Goal: Task Accomplishment & Management: Use online tool/utility

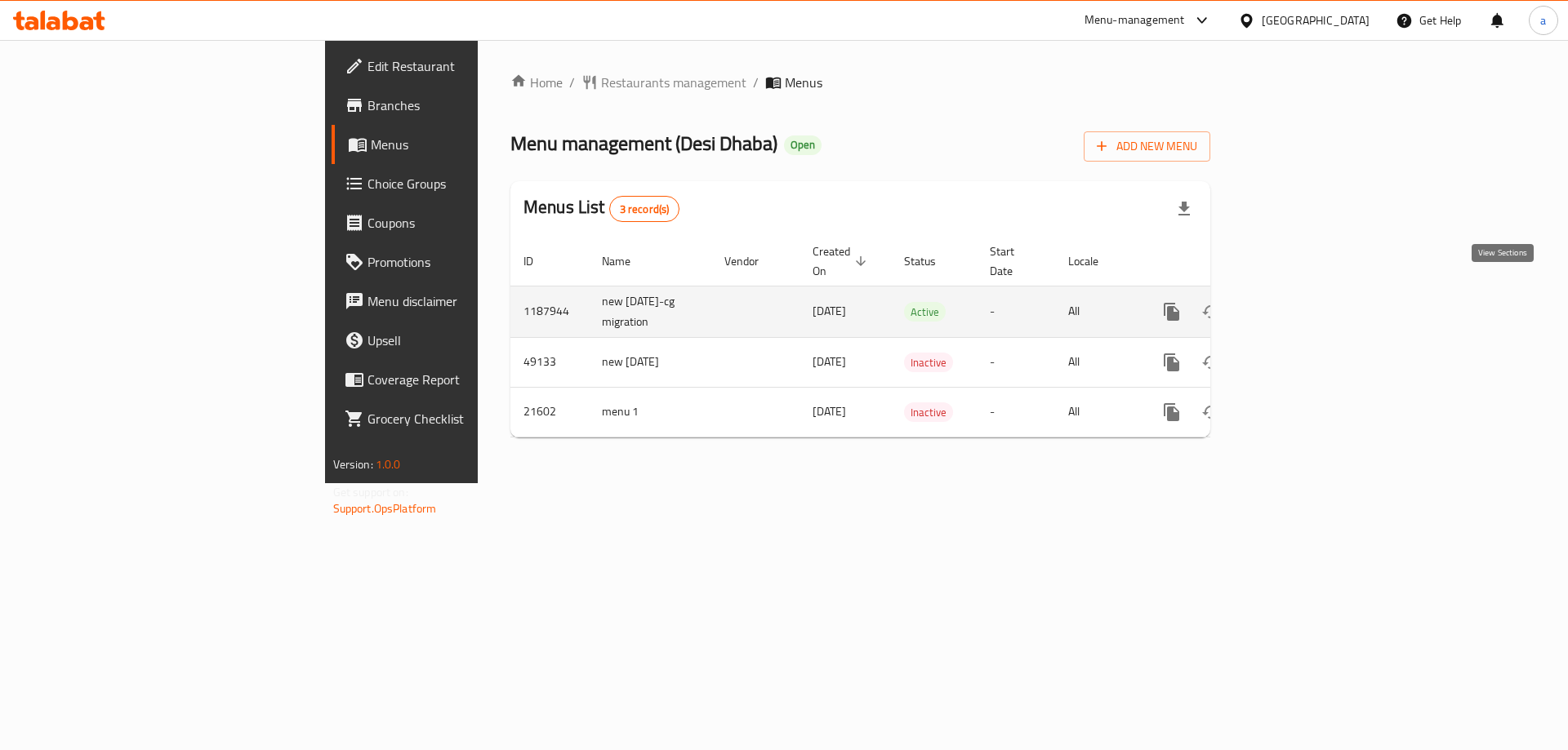
click at [1299, 302] on icon "enhanced table" at bounding box center [1289, 311] width 19 height 19
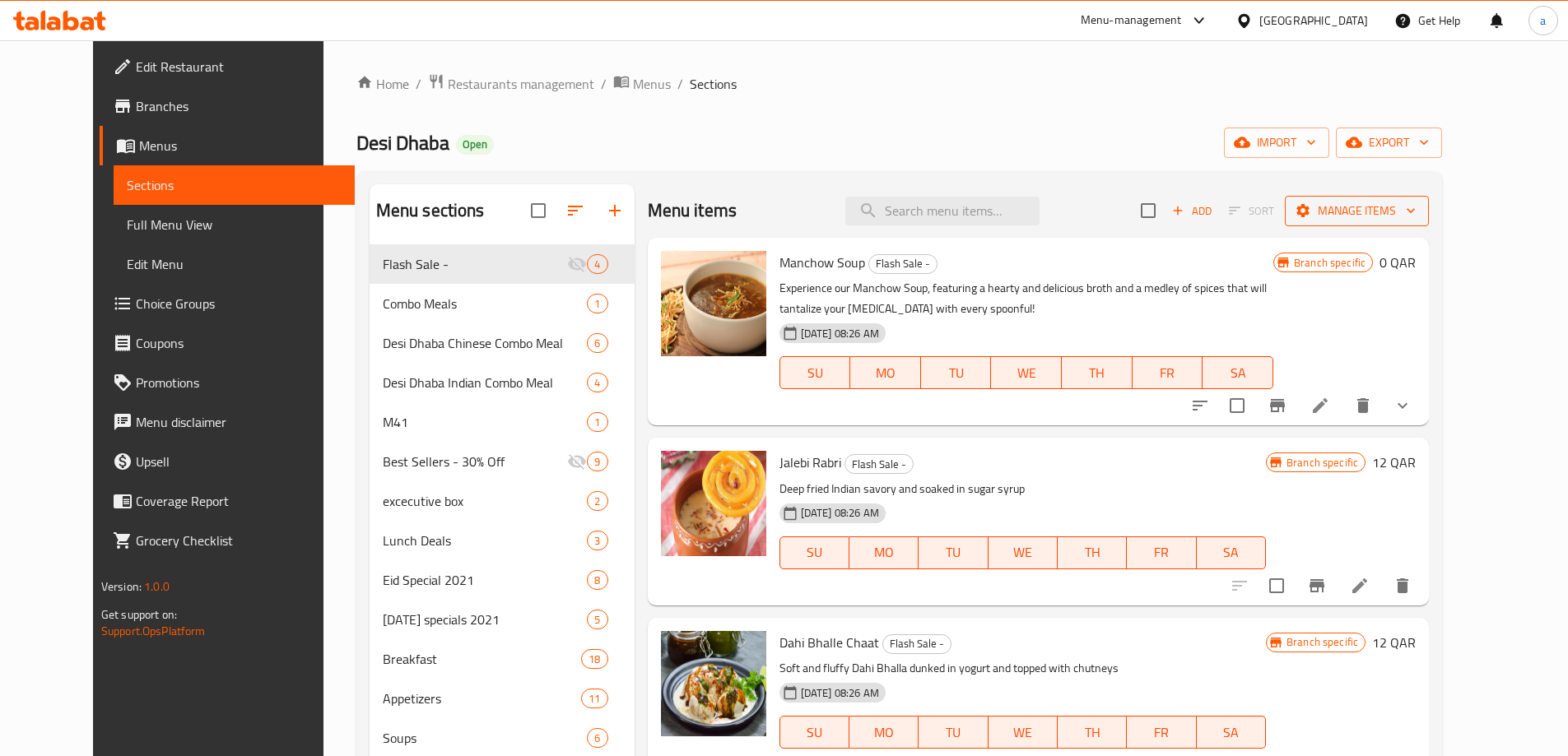
click at [1416, 217] on span "Manage items" at bounding box center [1356, 211] width 118 height 20
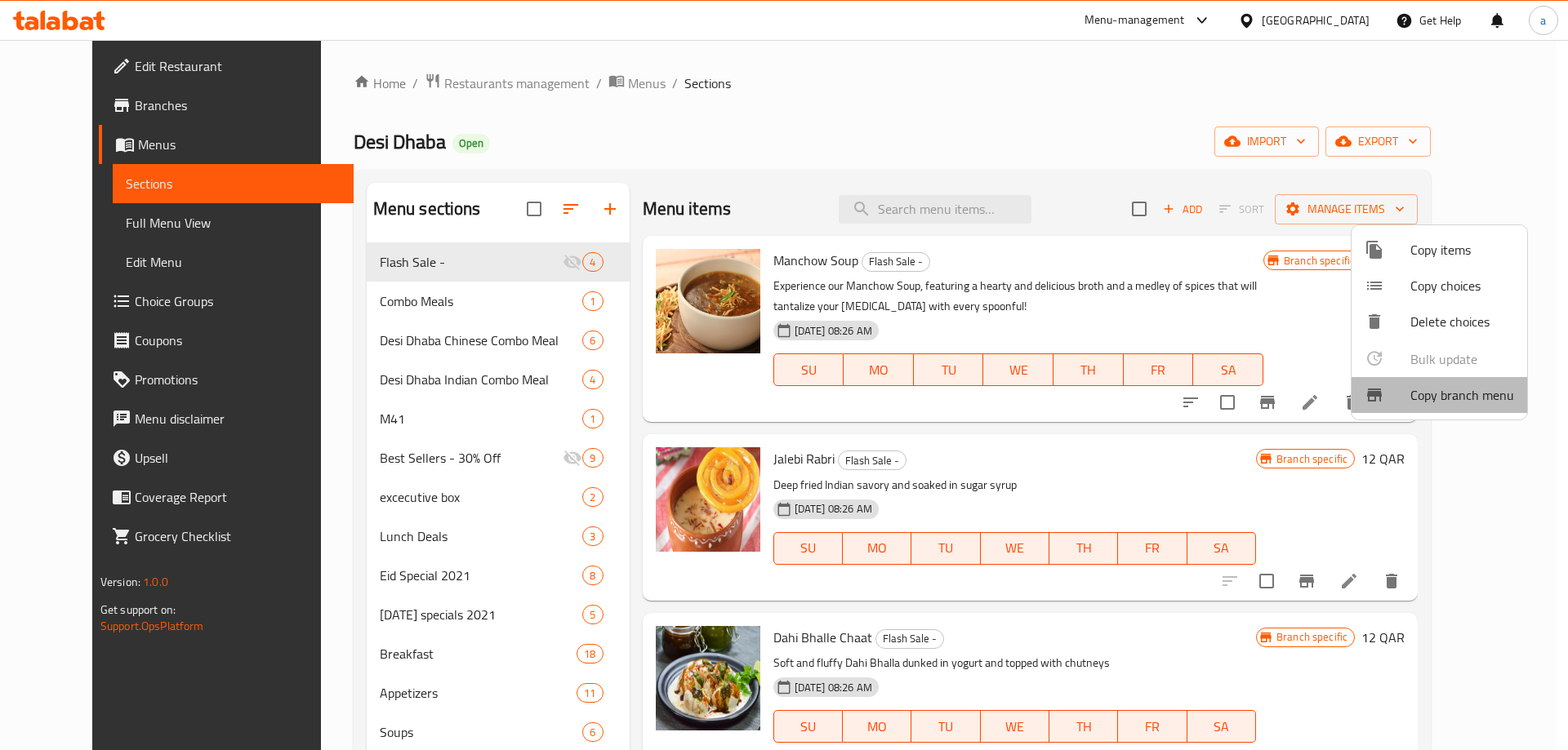
click at [1438, 391] on span "Copy branch menu" at bounding box center [1462, 394] width 104 height 19
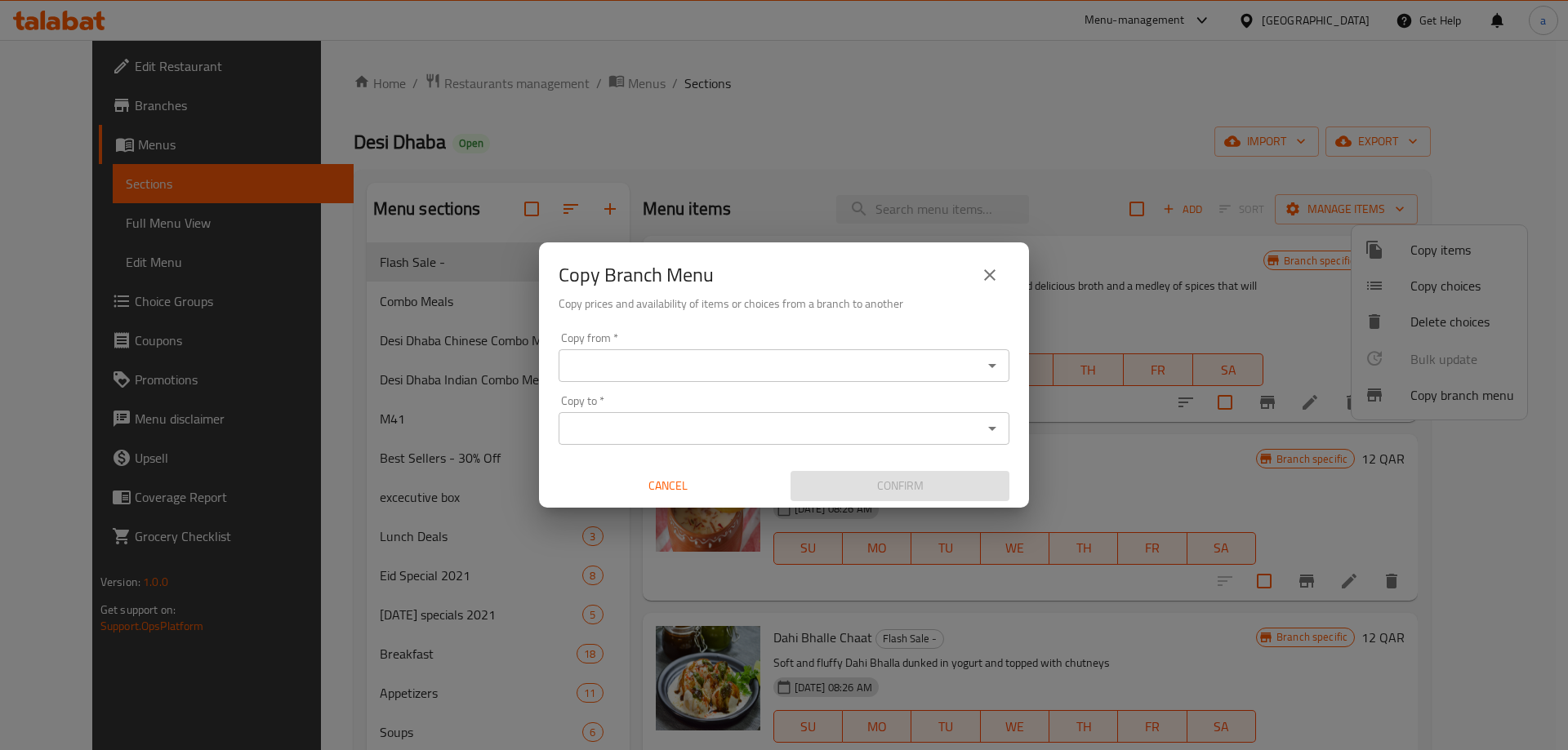
click at [853, 367] on input "Copy from   *" at bounding box center [770, 365] width 414 height 23
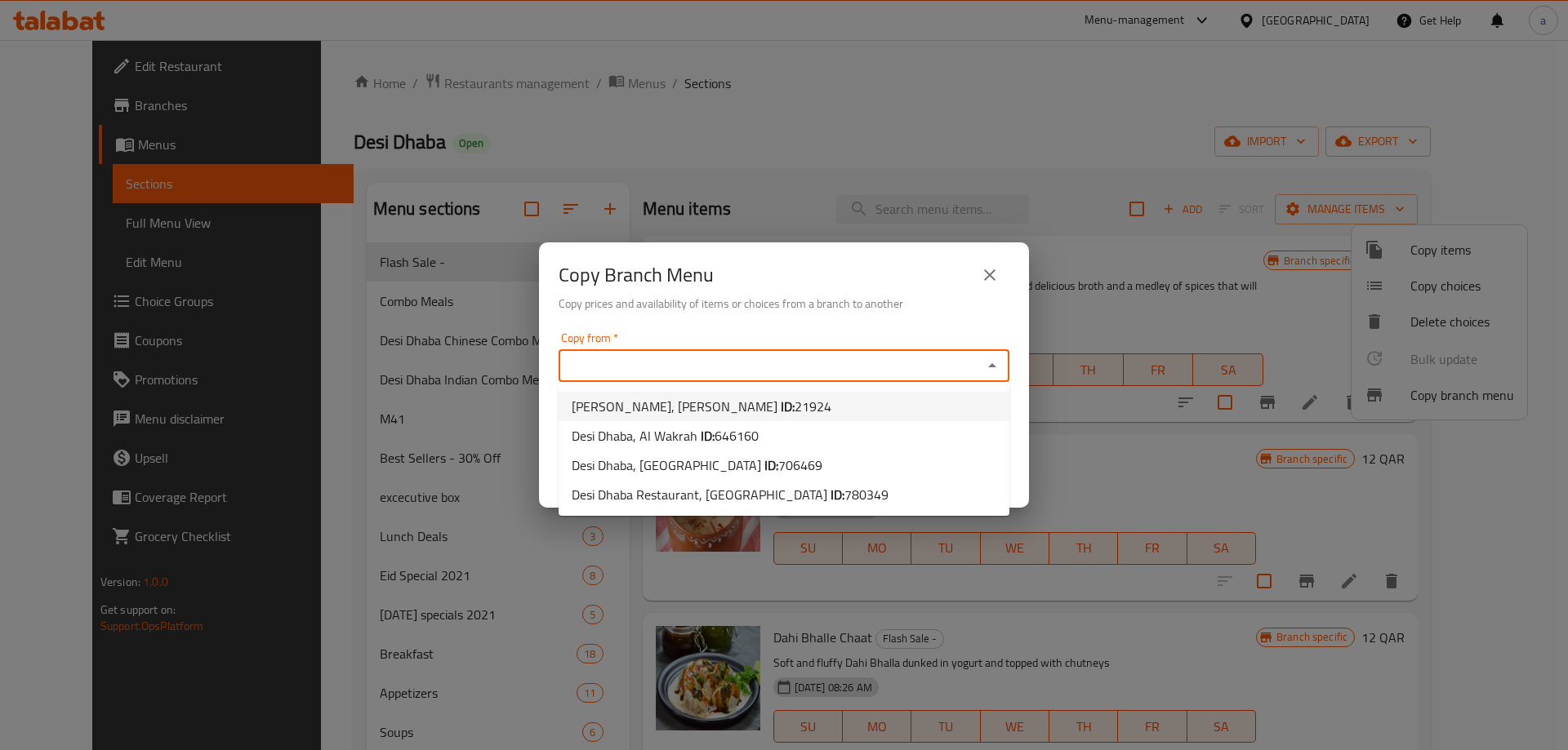
click at [992, 273] on icon "close" at bounding box center [990, 275] width 12 height 12
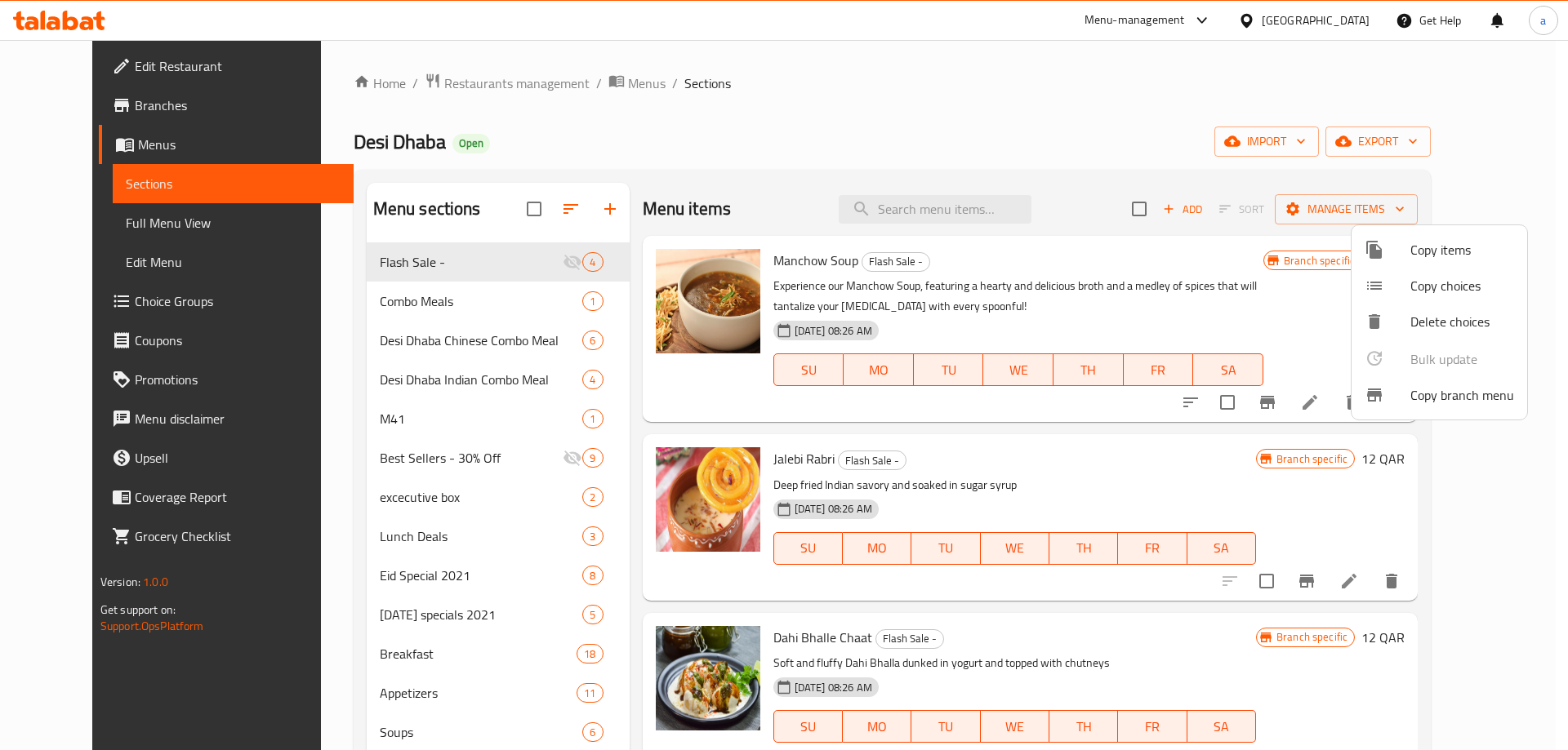
click at [129, 112] on div at bounding box center [784, 375] width 1568 height 750
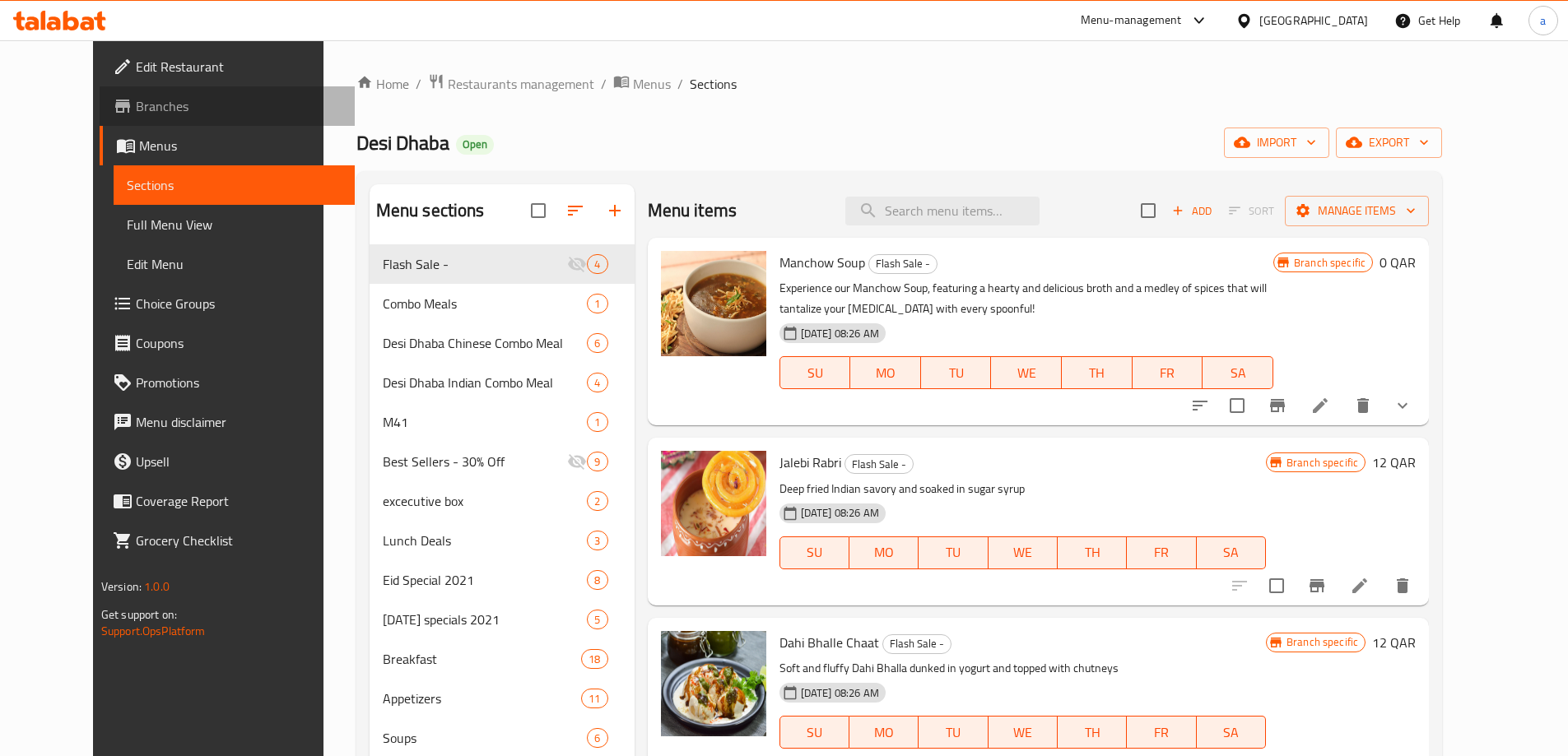
click at [136, 101] on span "Branches" at bounding box center [239, 106] width 206 height 19
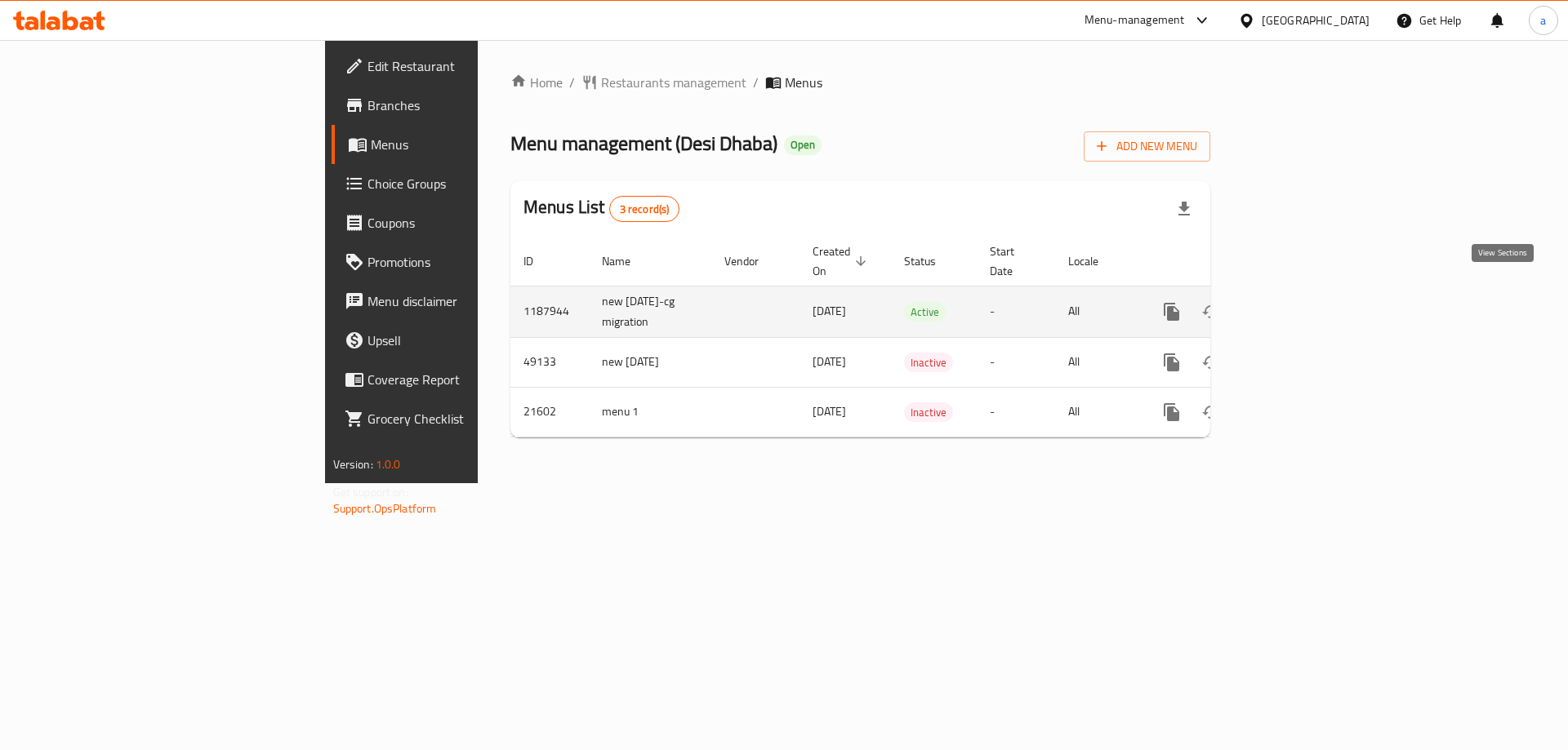
click at [1309, 292] on link "enhanced table" at bounding box center [1289, 311] width 39 height 39
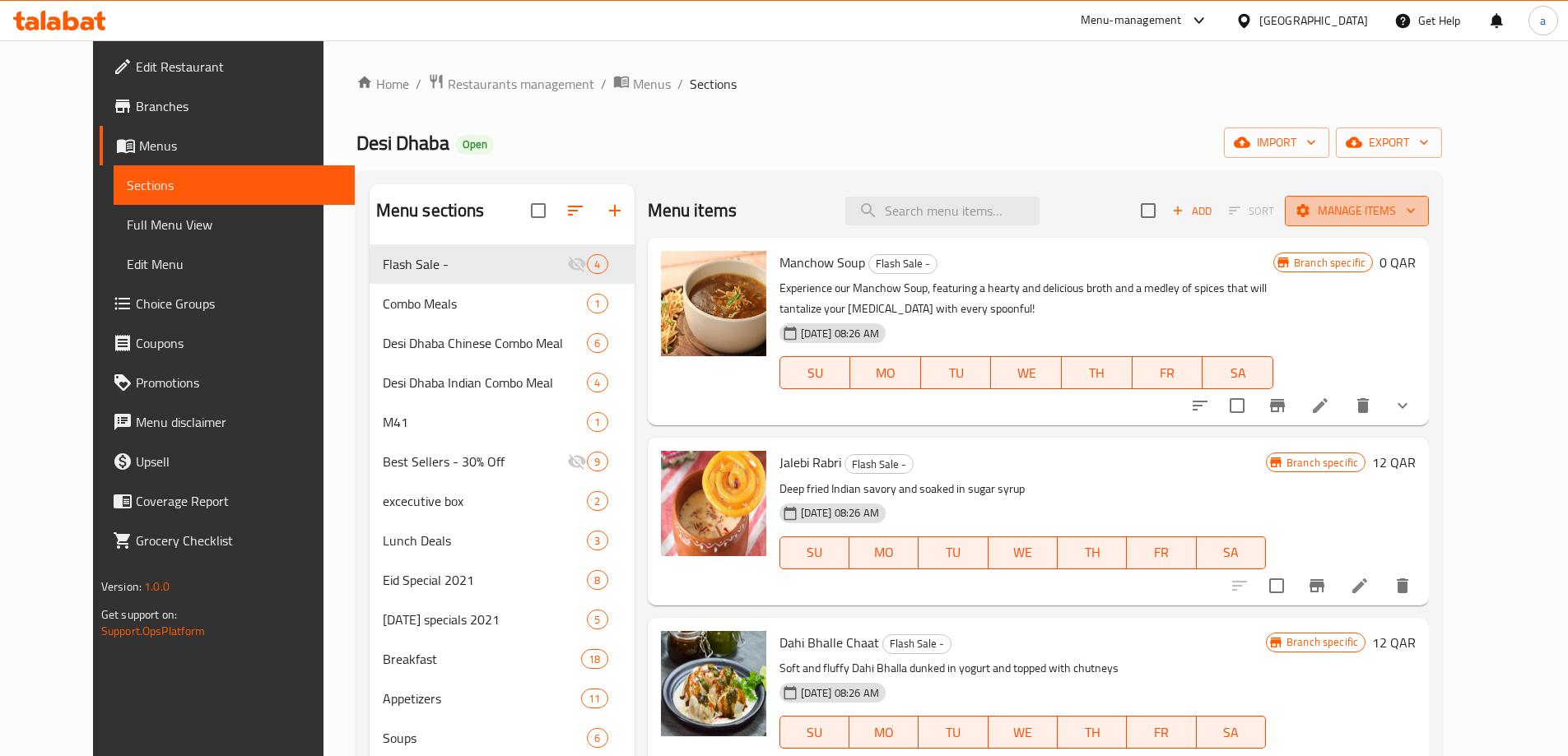
click at [1416, 205] on span "Manage items" at bounding box center [1356, 211] width 118 height 20
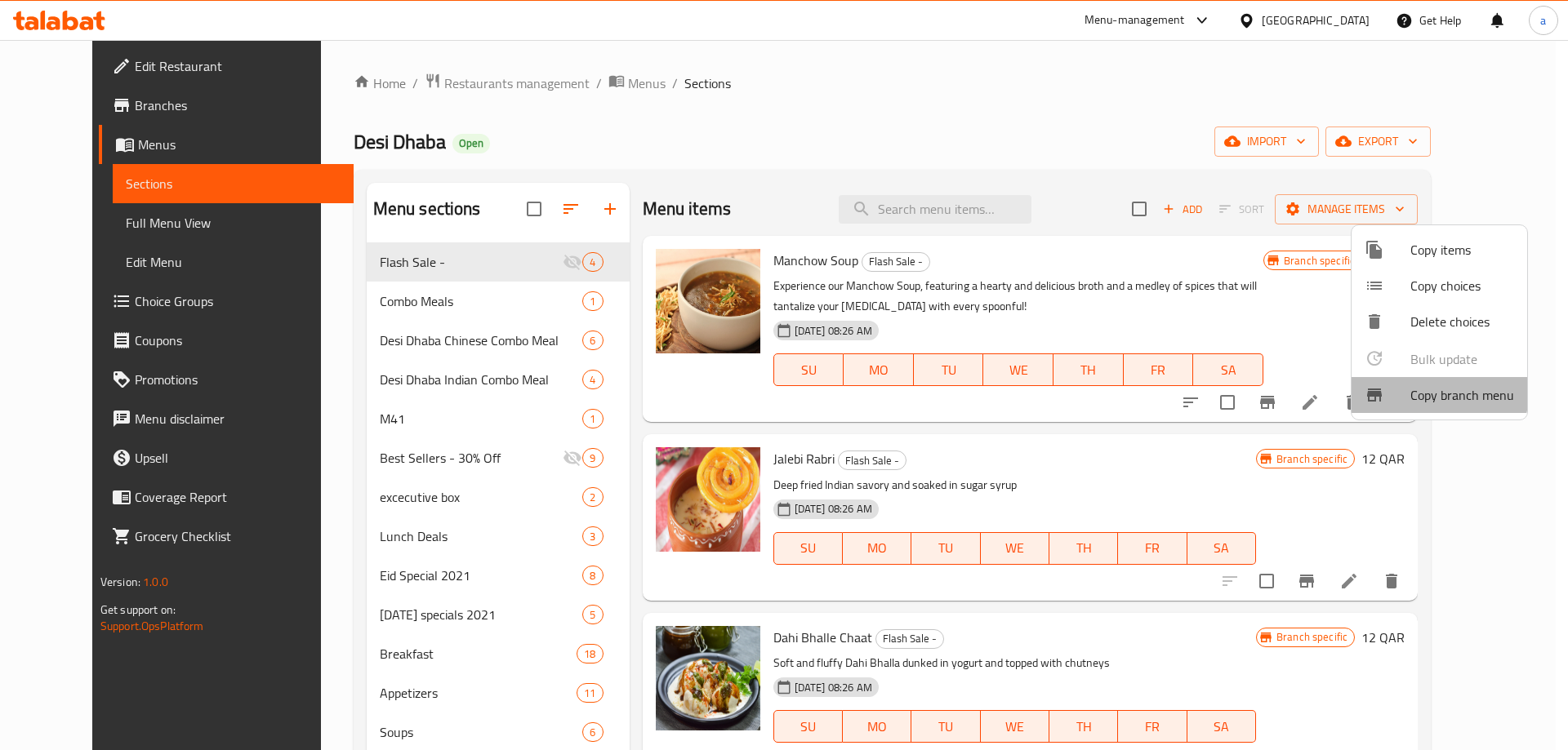
click at [1392, 384] on li "Copy branch menu" at bounding box center [1439, 395] width 175 height 36
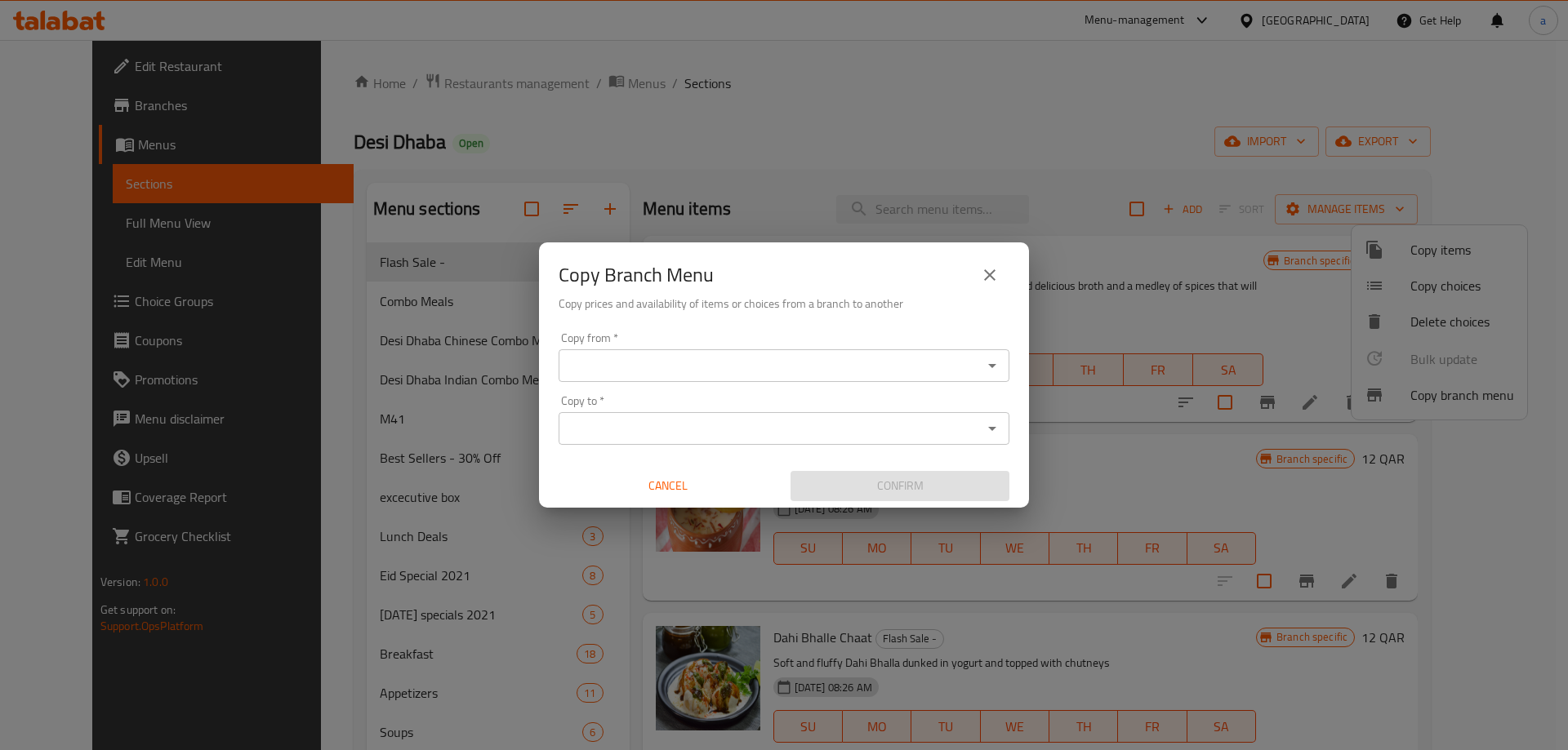
click at [996, 369] on icon "Open" at bounding box center [991, 365] width 19 height 19
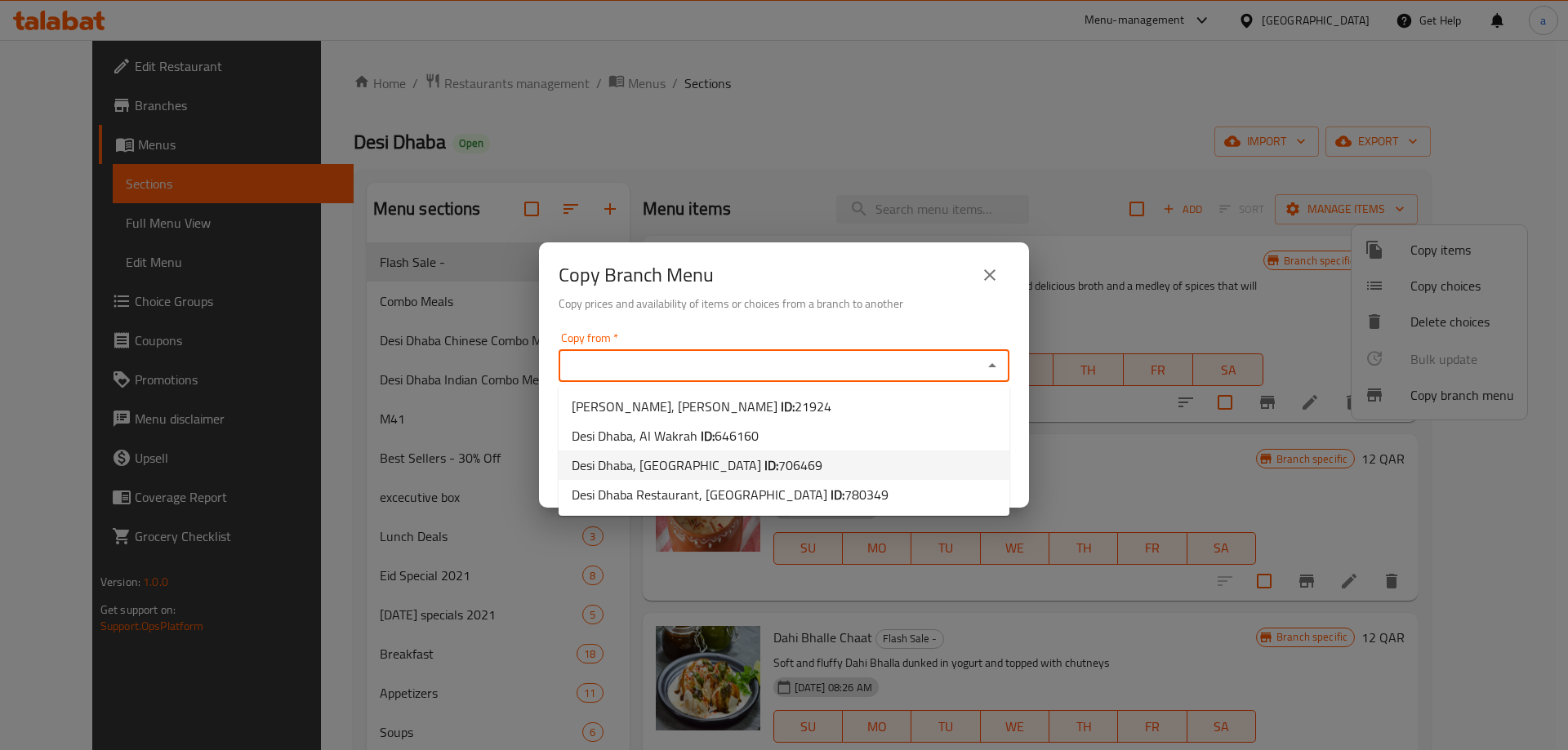
click at [912, 465] on li "Desi Dhaba, [GEOGRAPHIC_DATA] ID: 706469" at bounding box center [784, 465] width 451 height 29
type input "Desi Dhaba, [GEOGRAPHIC_DATA]"
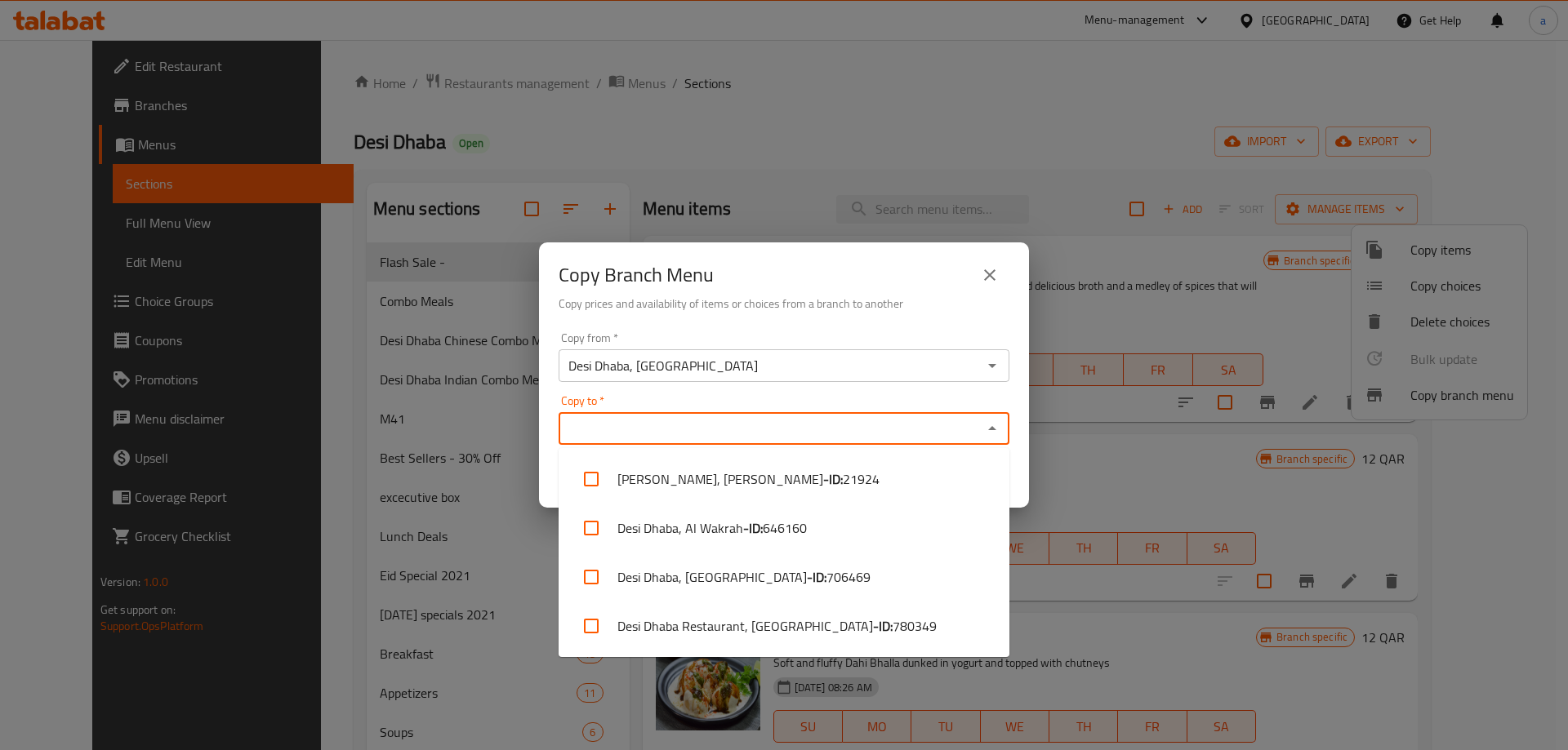
click at [912, 428] on input "Copy to   *" at bounding box center [770, 428] width 414 height 23
click at [881, 617] on li "Desi Dhaba Restaurant, [GEOGRAPHIC_DATA] - ID: 780349" at bounding box center [784, 626] width 451 height 49
checkbox input "true"
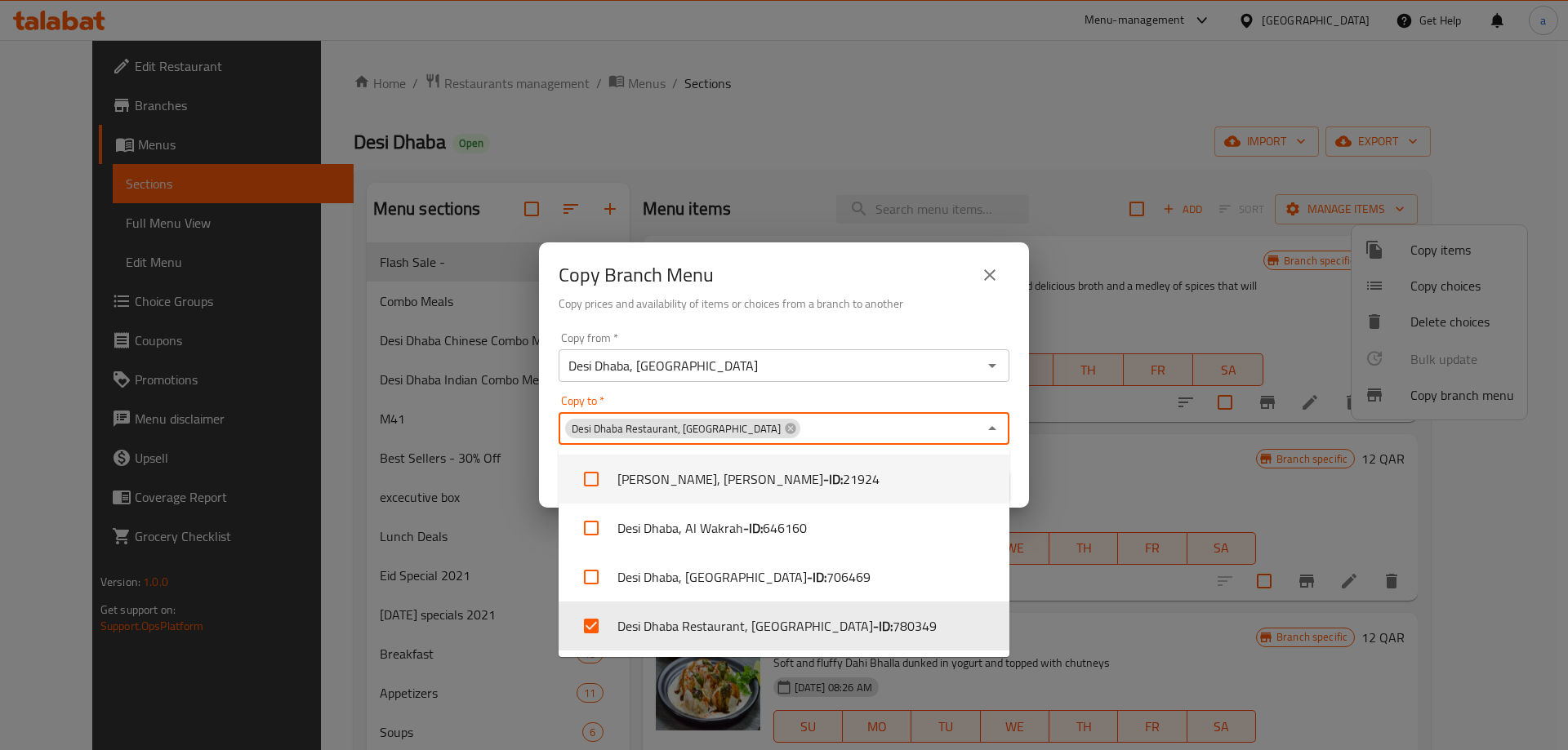
click at [851, 393] on div "Copy from   * Desi Dhaba, Tawar Mall Copy from * Copy to   * [GEOGRAPHIC_DATA],…" at bounding box center [784, 416] width 490 height 182
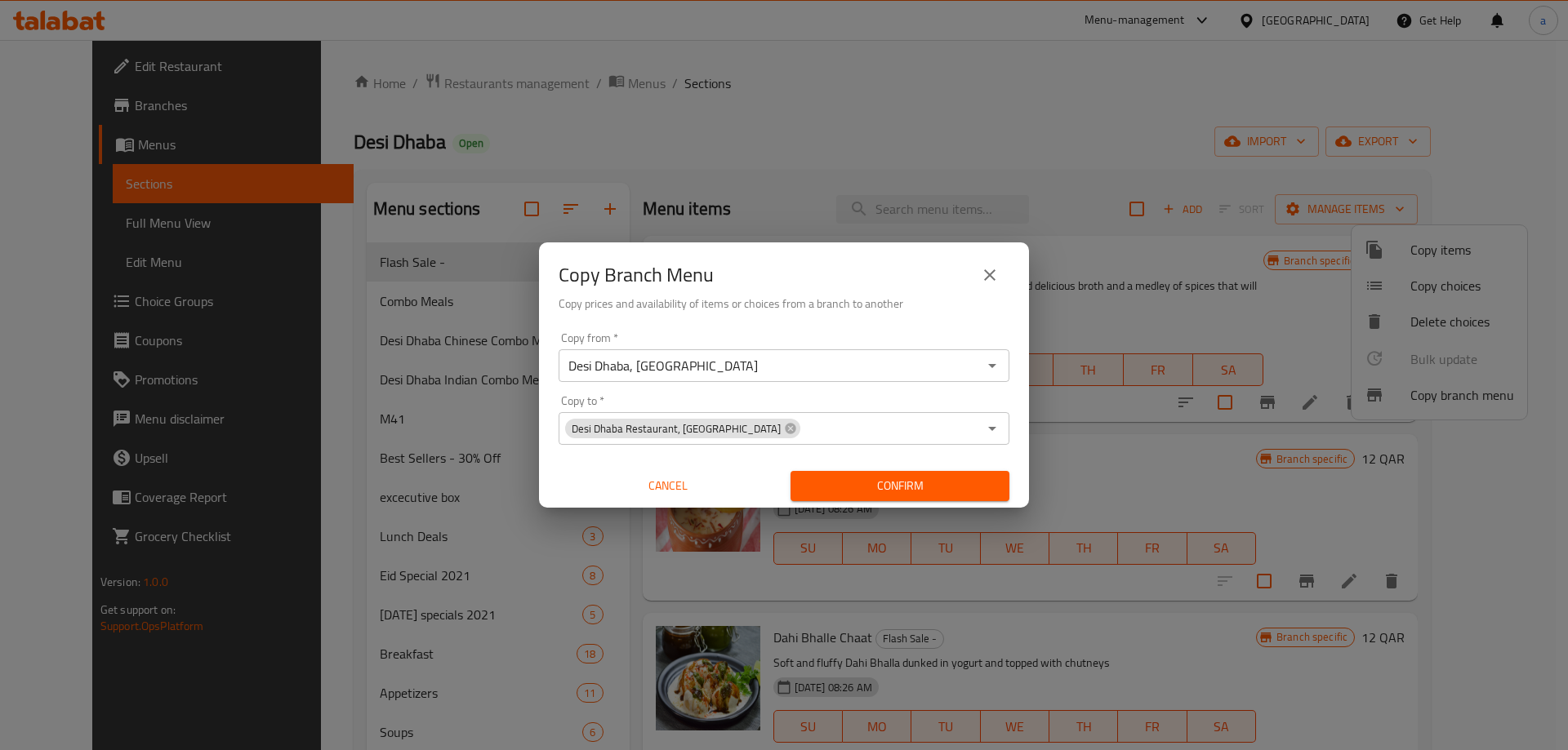
click at [859, 473] on button "Confirm" at bounding box center [900, 486] width 219 height 30
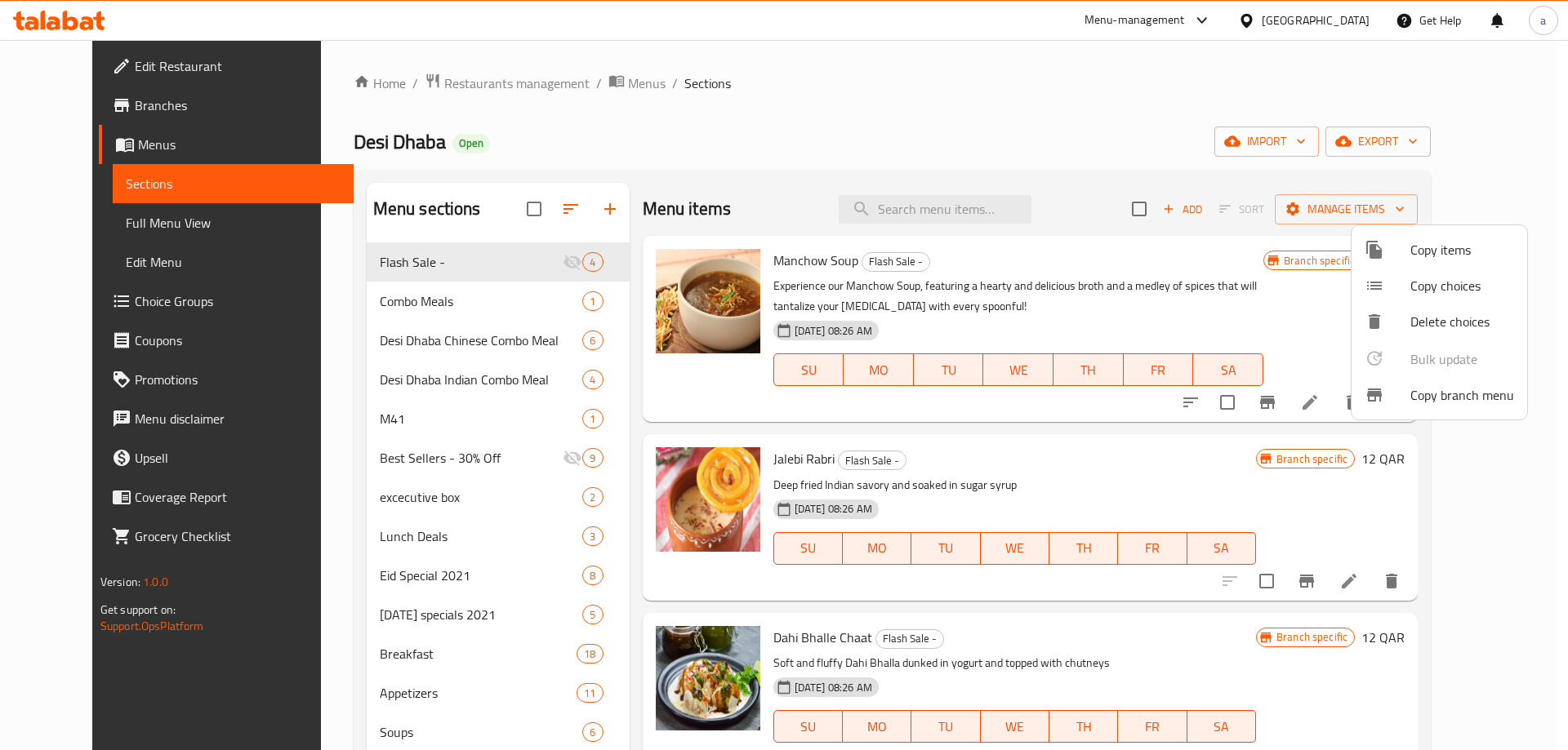
click at [78, 106] on div at bounding box center [784, 375] width 1568 height 750
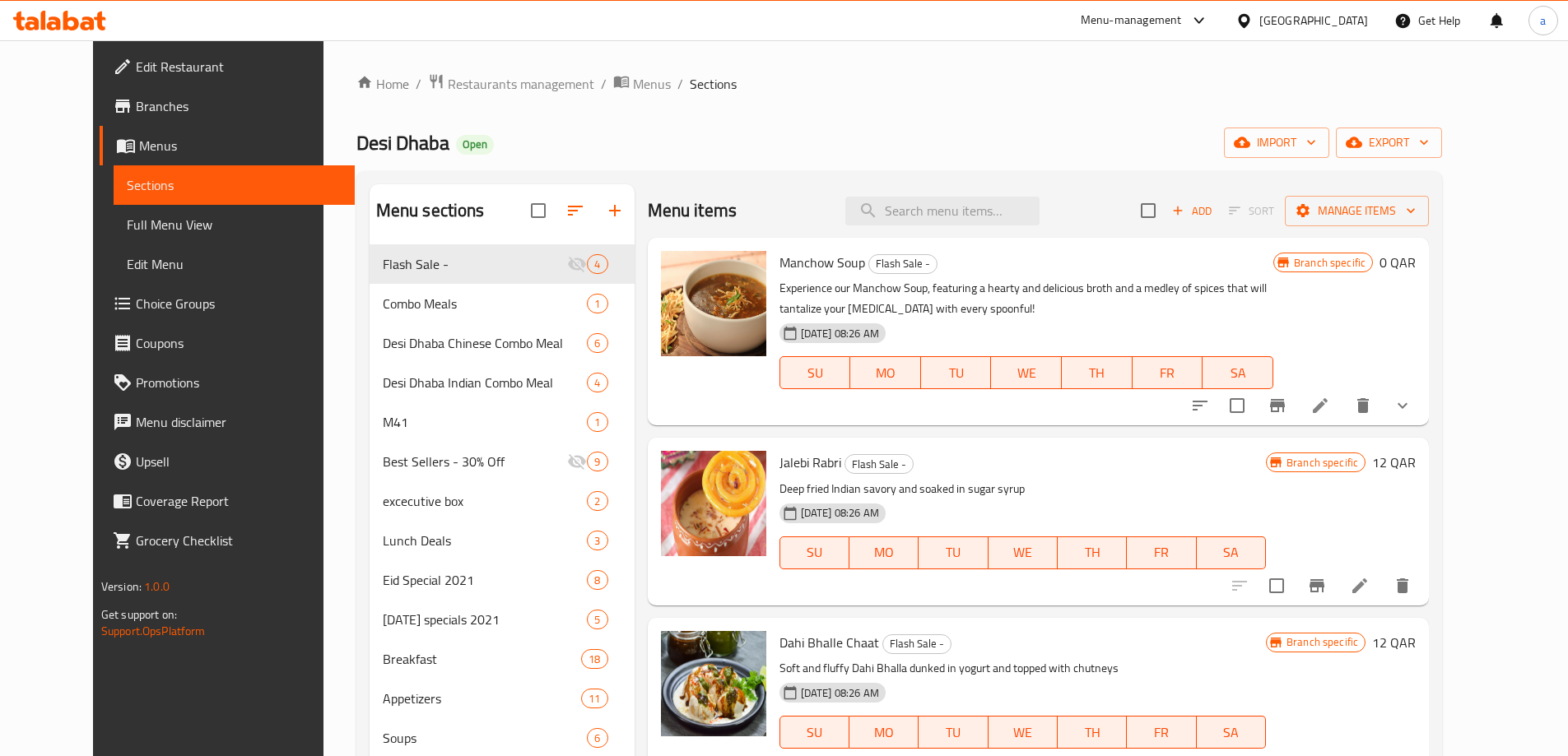
click at [136, 107] on span "Branches" at bounding box center [239, 106] width 206 height 19
